Goal: Information Seeking & Learning: Learn about a topic

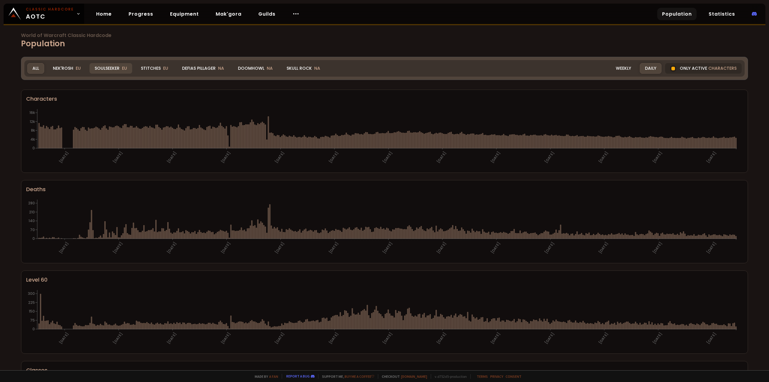
click at [113, 69] on div "Soulseeker EU" at bounding box center [111, 68] width 43 height 11
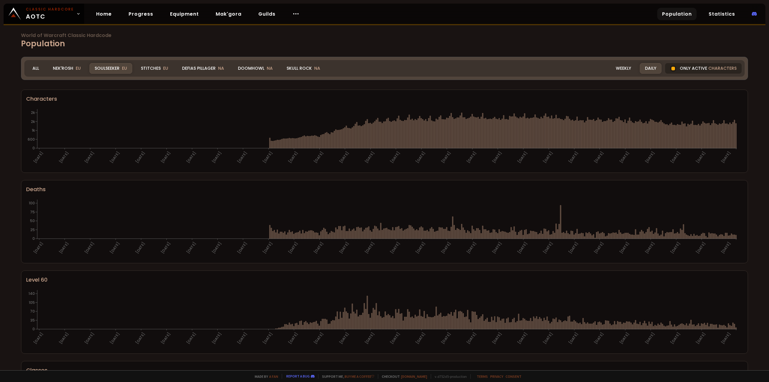
click at [697, 67] on div "Only active characters" at bounding box center [703, 68] width 77 height 11
click at [688, 66] on div "Only active characters" at bounding box center [703, 68] width 77 height 11
click at [145, 69] on div "Stitches EU" at bounding box center [155, 68] width 38 height 11
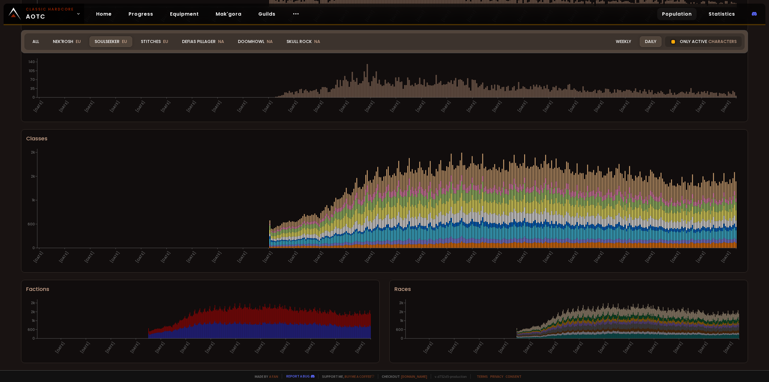
scroll to position [231, 0]
